Goal: Transaction & Acquisition: Purchase product/service

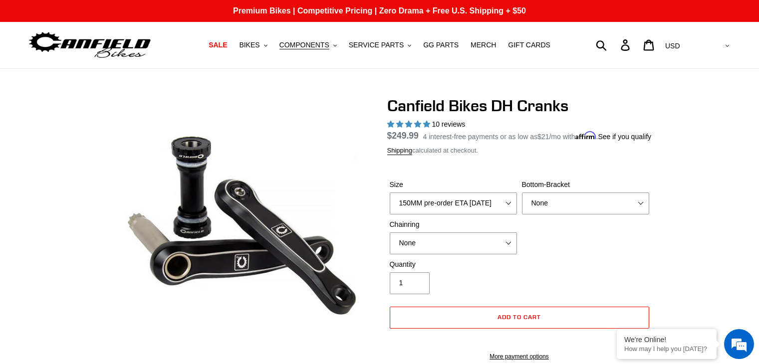
select select "155MM pre-order ETA [DATE]"
select select "highest-rating"
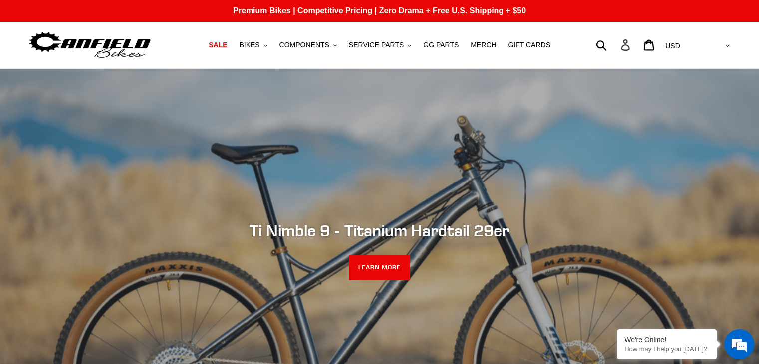
click at [638, 52] on link "Log in" at bounding box center [625, 44] width 23 height 21
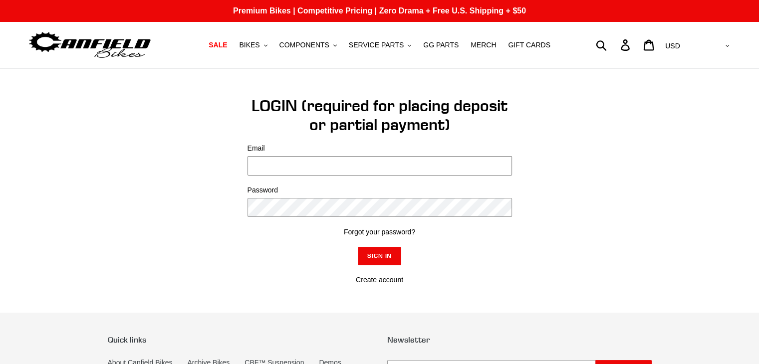
click at [362, 165] on input "Email" at bounding box center [379, 165] width 264 height 19
click at [322, 170] on input "Email" at bounding box center [379, 165] width 264 height 19
type input "Ryan.Grell@Specialized.com"
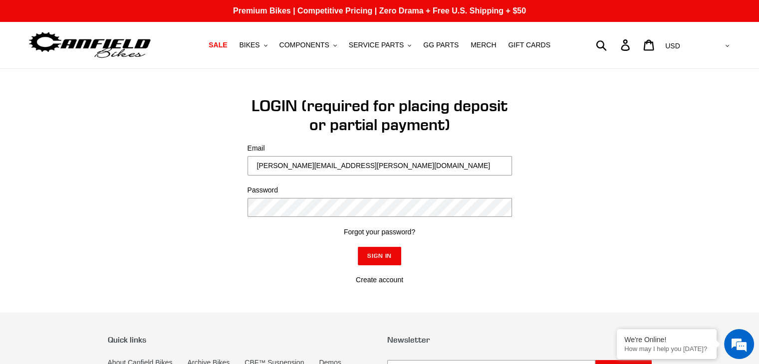
click at [266, 224] on form "Email Ryan.Grell@Specialized.com Password Forgot your password? Sign In Create …" at bounding box center [379, 214] width 264 height 142
click at [358, 247] on input "Sign In" at bounding box center [380, 256] width 44 height 18
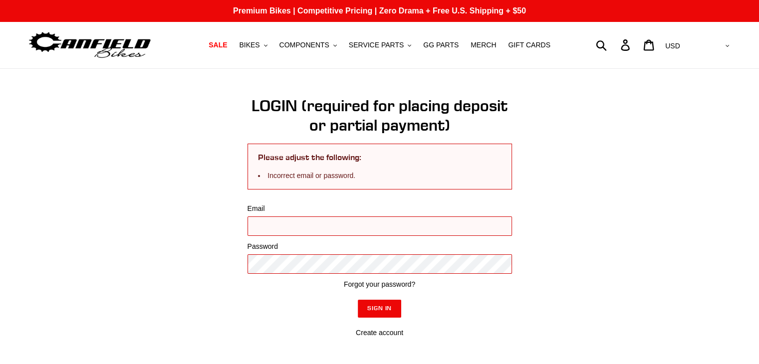
click at [273, 222] on input "Email" at bounding box center [379, 225] width 264 height 19
click at [296, 224] on input "Email" at bounding box center [379, 225] width 264 height 19
type input "Ryan.Grell@Specialized.com"
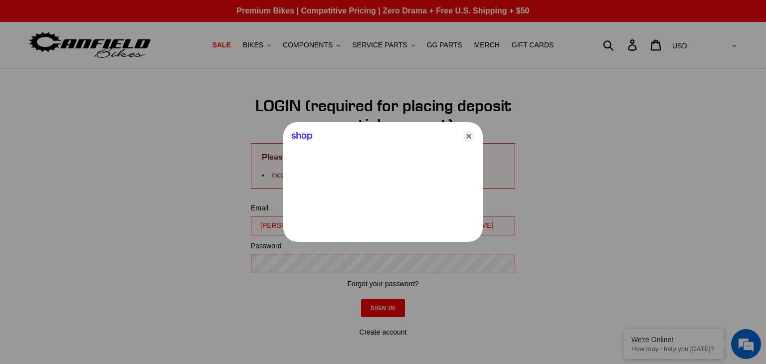
click at [294, 263] on div at bounding box center [383, 182] width 766 height 364
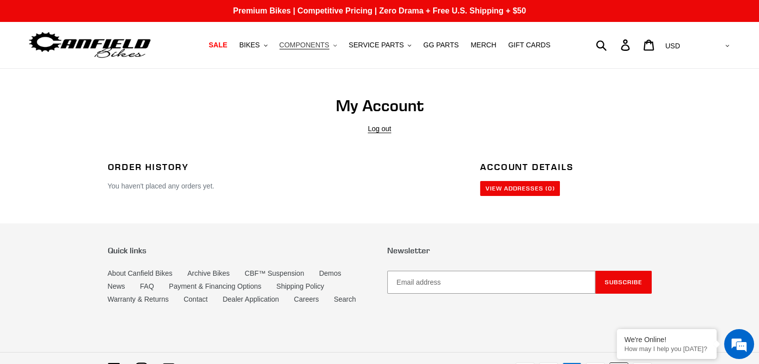
click at [301, 46] on span "COMPONENTS" at bounding box center [304, 45] width 50 height 8
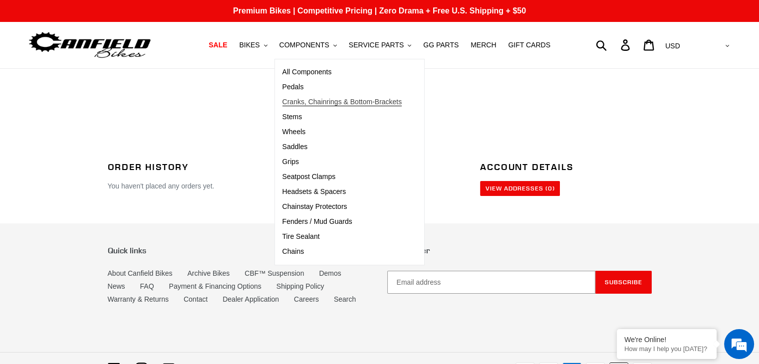
click at [308, 98] on span "Cranks, Chainrings & Bottom-Brackets" at bounding box center [342, 102] width 120 height 8
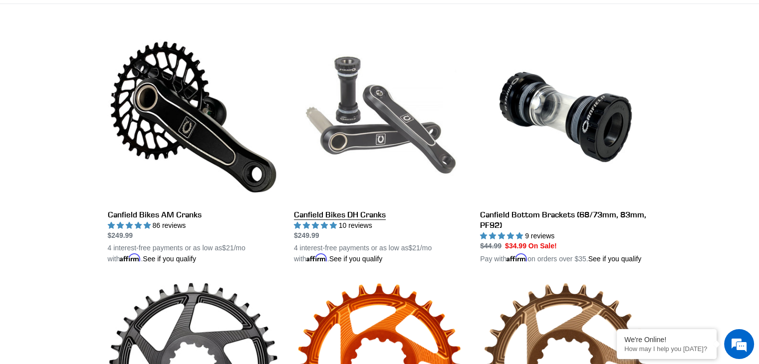
scroll to position [289, 0]
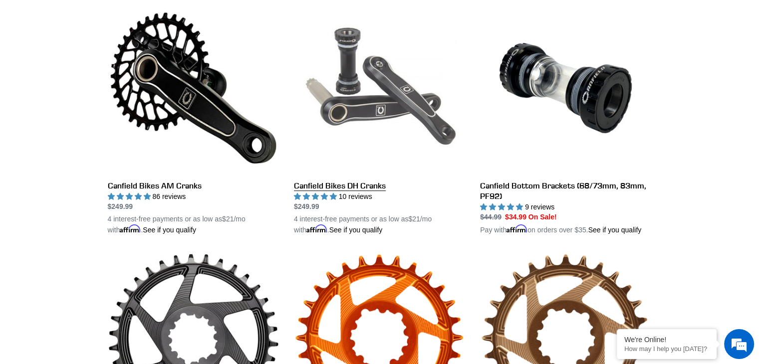
click at [336, 188] on link "Canfield Bikes DH Cranks" at bounding box center [379, 118] width 171 height 233
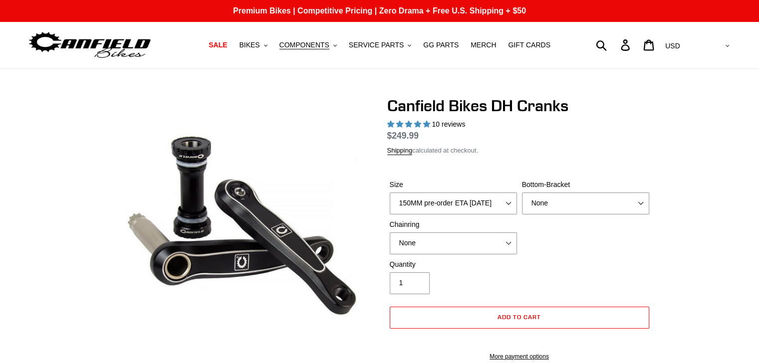
select select "highest-rating"
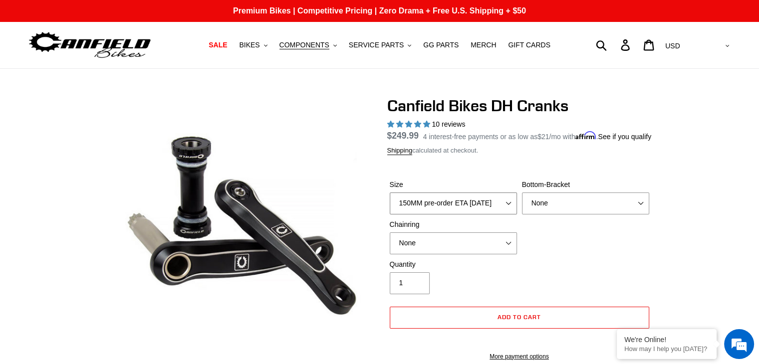
click at [497, 212] on select "150MM pre-order ETA [DATE] 155MM pre-order ETA [DATE] 160MM 165MM" at bounding box center [453, 204] width 127 height 22
select select "155MM pre-order ETA [DATE]"
click at [390, 205] on select "150MM pre-order ETA [DATE] 155MM pre-order ETA [DATE] 160MM 165MM" at bounding box center [453, 204] width 127 height 22
click at [436, 253] on select "None 34t Round" at bounding box center [453, 243] width 127 height 22
click at [390, 244] on select "None 34t Round" at bounding box center [453, 243] width 127 height 22
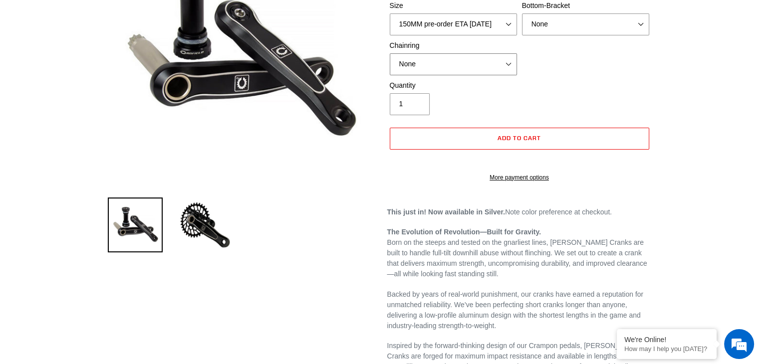
scroll to position [180, 0]
click at [489, 149] on button "Add to cart" at bounding box center [519, 138] width 259 height 22
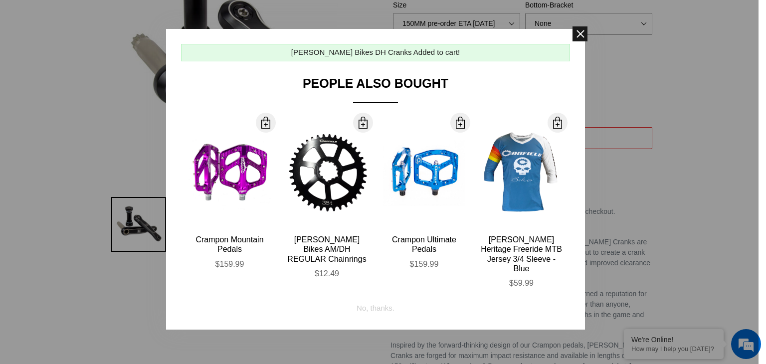
click at [573, 37] on span at bounding box center [580, 33] width 15 height 15
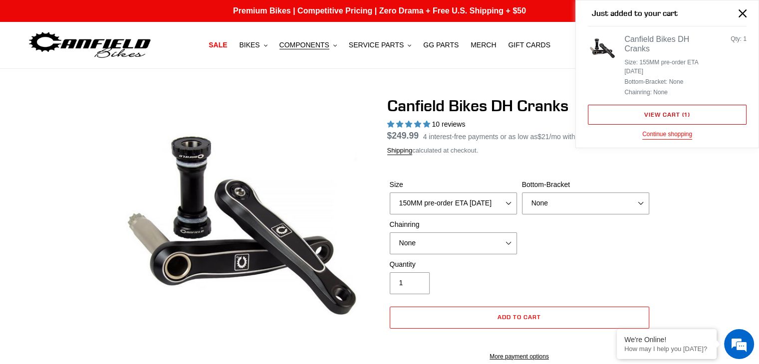
click at [673, 114] on link "View cart ( 1 )" at bounding box center [667, 115] width 159 height 20
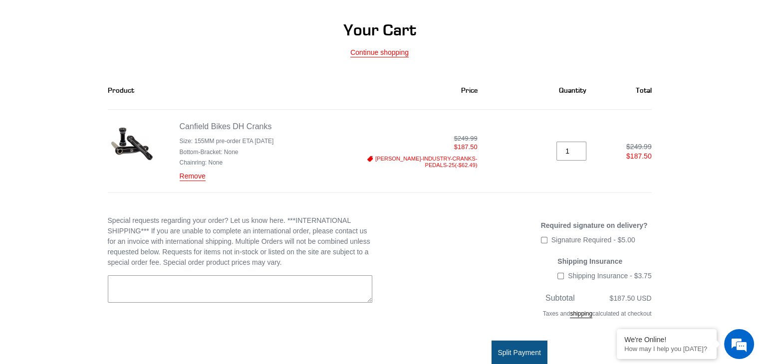
scroll to position [138, 0]
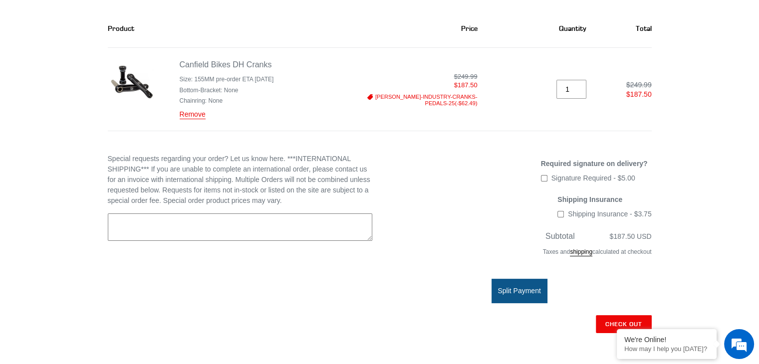
click at [181, 228] on textarea "Special requests regarding your order? Let us know here. ***INTERNATIONAL SHIPP…" at bounding box center [240, 228] width 264 height 28
type textarea "S"
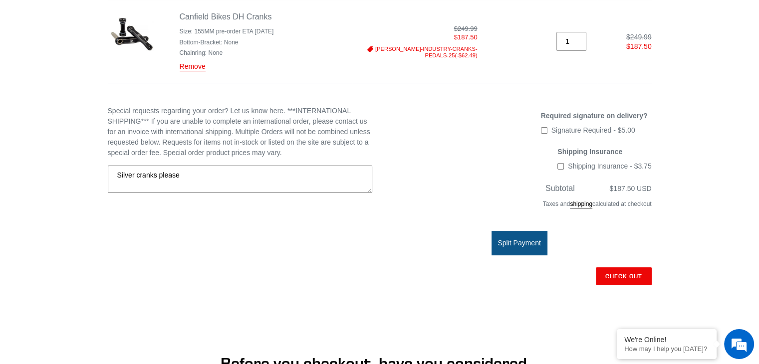
scroll to position [277, 0]
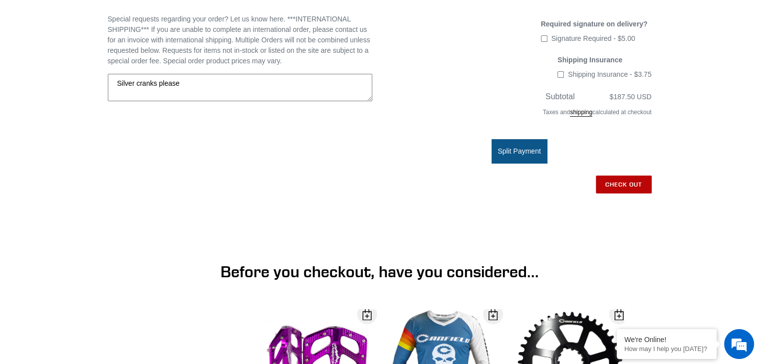
type textarea "Silver cranks please"
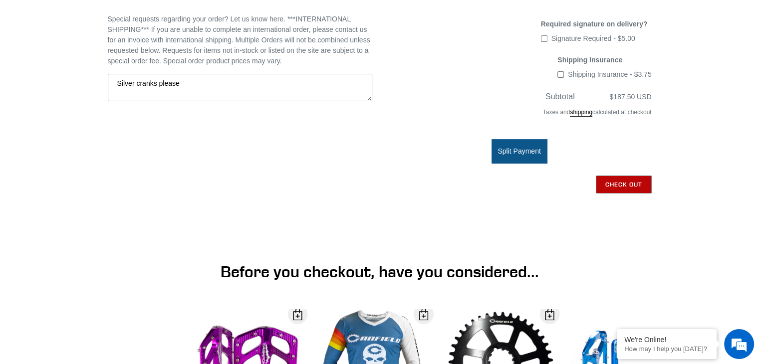
click at [631, 191] on input "Check out" at bounding box center [624, 185] width 56 height 18
